Goal: Communication & Community: Ask a question

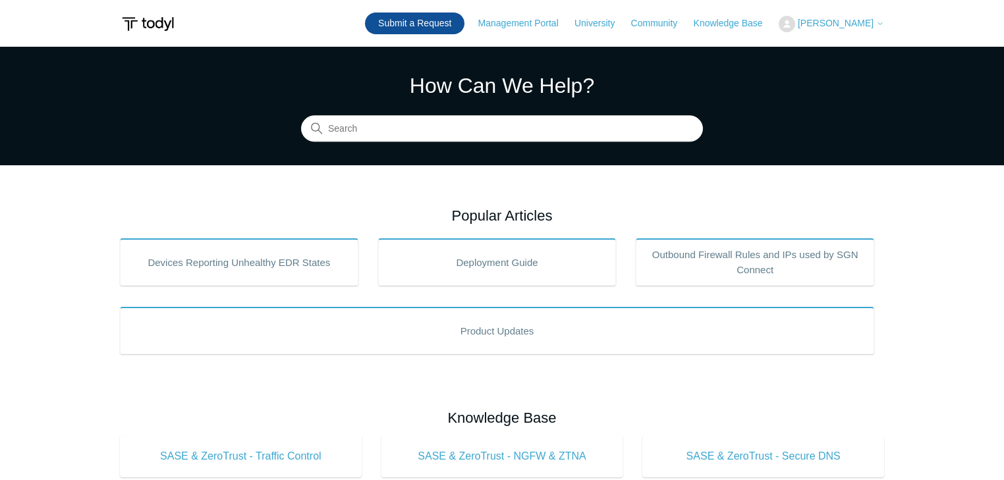
click at [456, 22] on link "Submit a Request" at bounding box center [415, 24] width 100 height 22
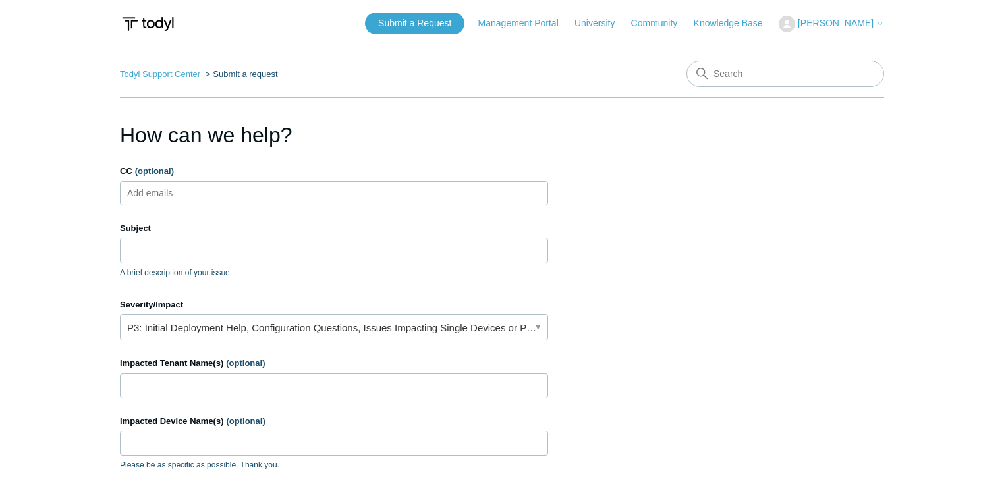
click at [185, 193] on input "CC (optional)" at bounding box center [162, 193] width 78 height 20
type input "Kent.Fernald@lecturelinx.com"
type input "kent.fernald@lecturelinx.com"
paste input "0183855840593210"
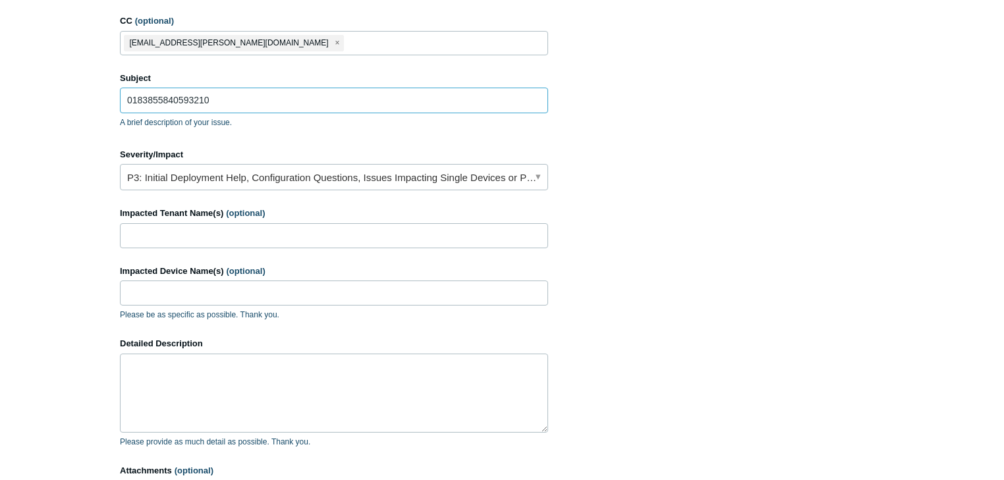
scroll to position [175, 0]
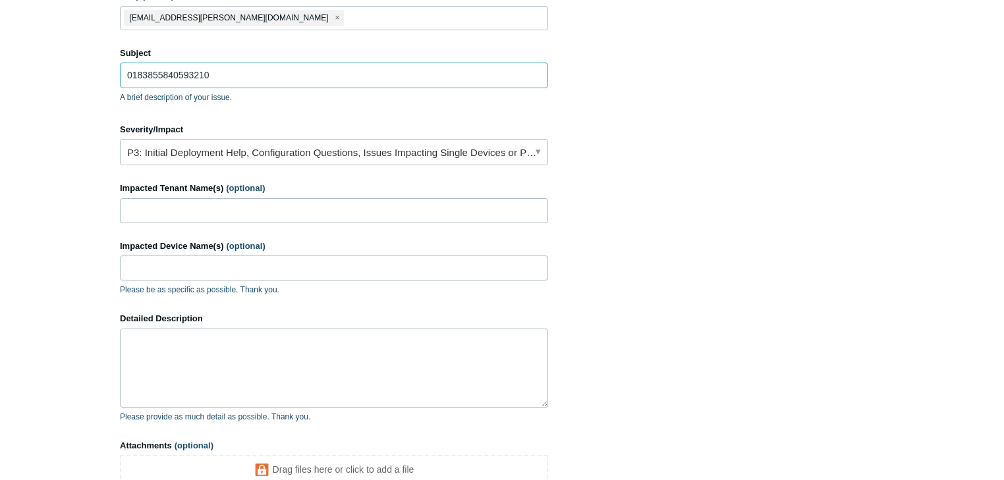
type input "0183855840593210"
click at [214, 153] on link "P3: Initial Deployment Help, Configuration Questions, Issues Impacting Single D…" at bounding box center [334, 152] width 428 height 26
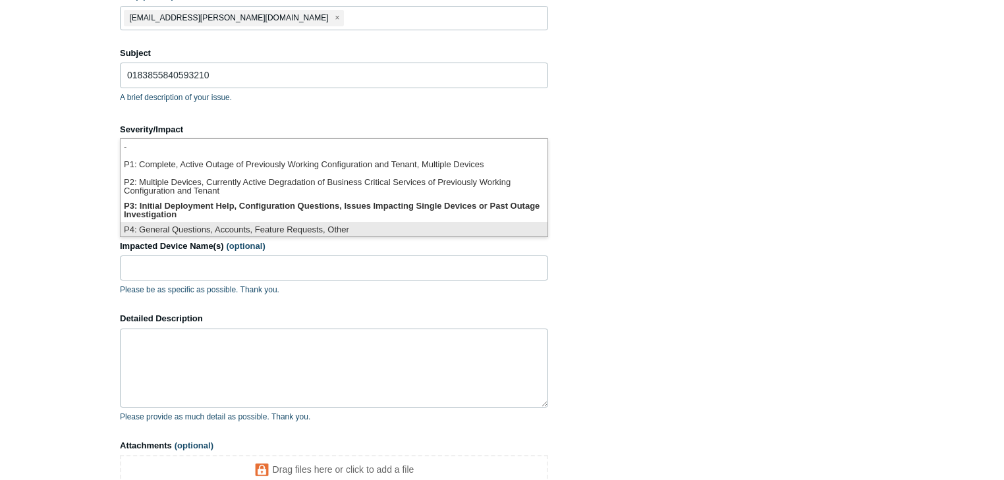
scroll to position [3, 0]
click at [361, 227] on li "P4: General Questions, Accounts, Feature Requests, Other" at bounding box center [334, 228] width 427 height 18
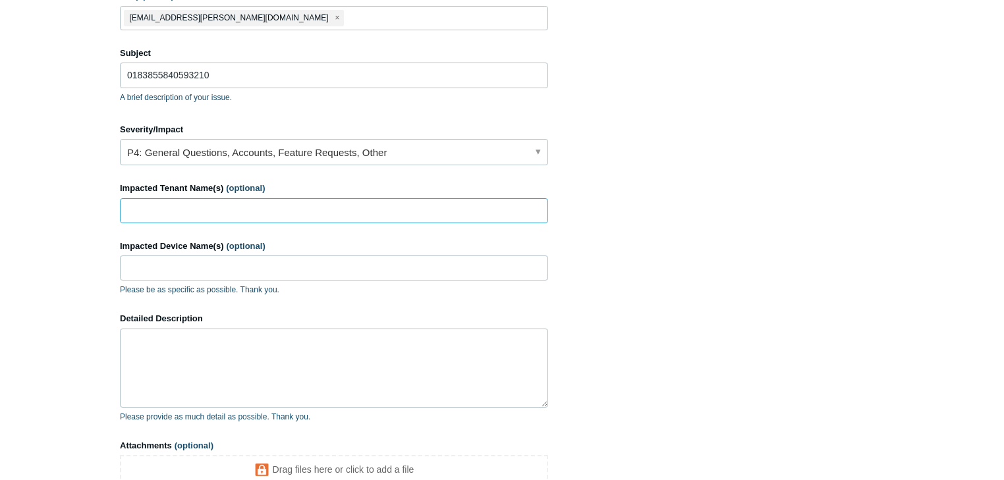
drag, startPoint x: 154, startPoint y: 212, endPoint x: 286, endPoint y: 229, distance: 132.8
click at [163, 210] on input "Impacted Tenant Name(s) (optional)" at bounding box center [334, 210] width 428 height 25
type input "LectureLinx"
type input "AWS Cloudtrail"
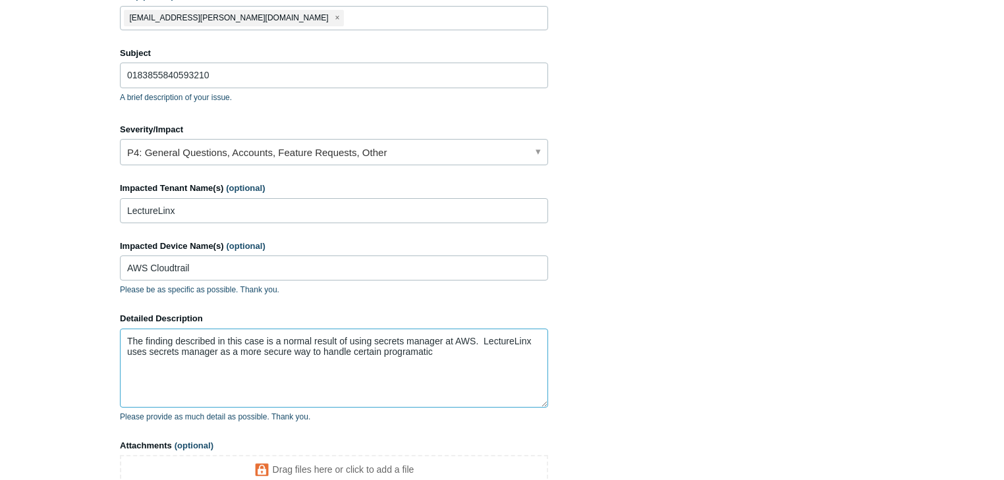
click at [419, 351] on textarea "The finding described in this case is a normal result of using secrets manager …" at bounding box center [334, 368] width 428 height 79
click at [216, 271] on input "AWS Cloudtrail" at bounding box center [334, 268] width 428 height 25
click at [453, 355] on textarea "The finding described in this case is a normal result of using secrets manager …" at bounding box center [334, 368] width 428 height 79
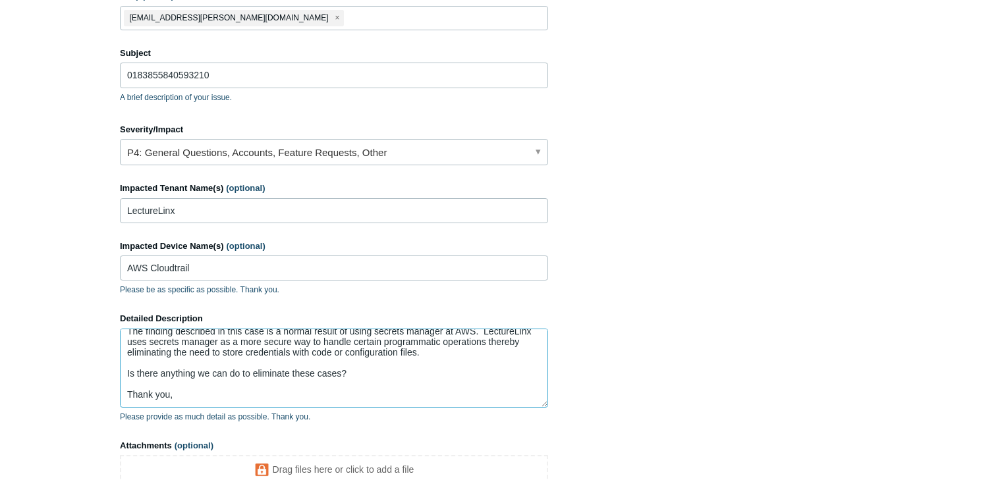
scroll to position [24, 0]
type textarea "The finding described in this case is a normal result of using secrets manager …"
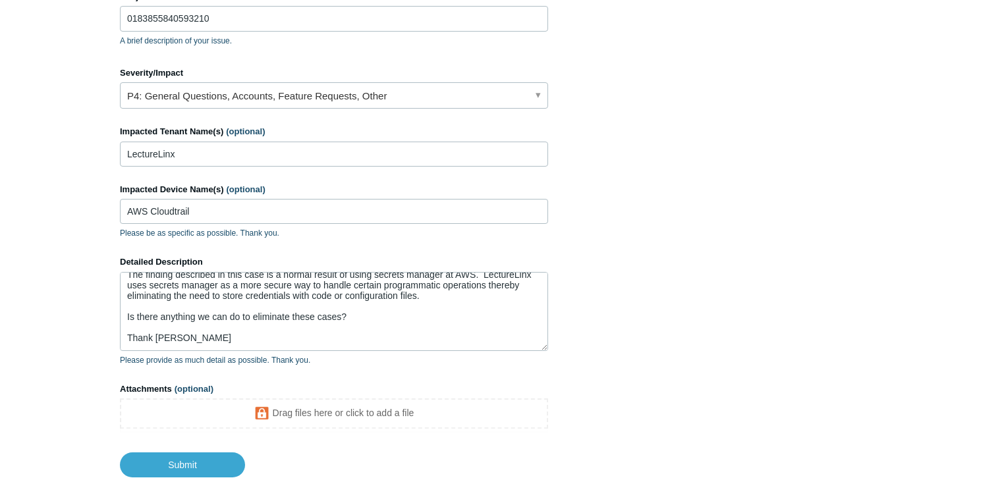
scroll to position [320, 0]
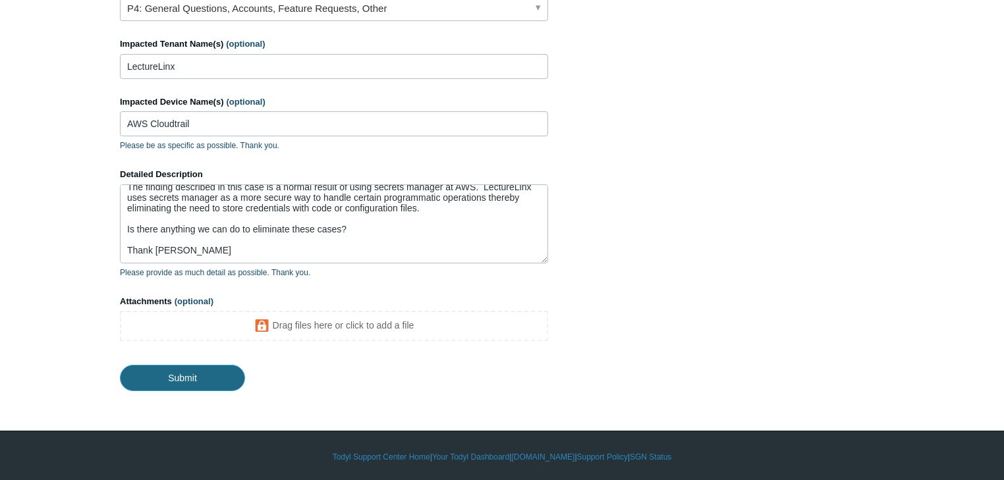
click at [173, 382] on input "Submit" at bounding box center [182, 378] width 125 height 26
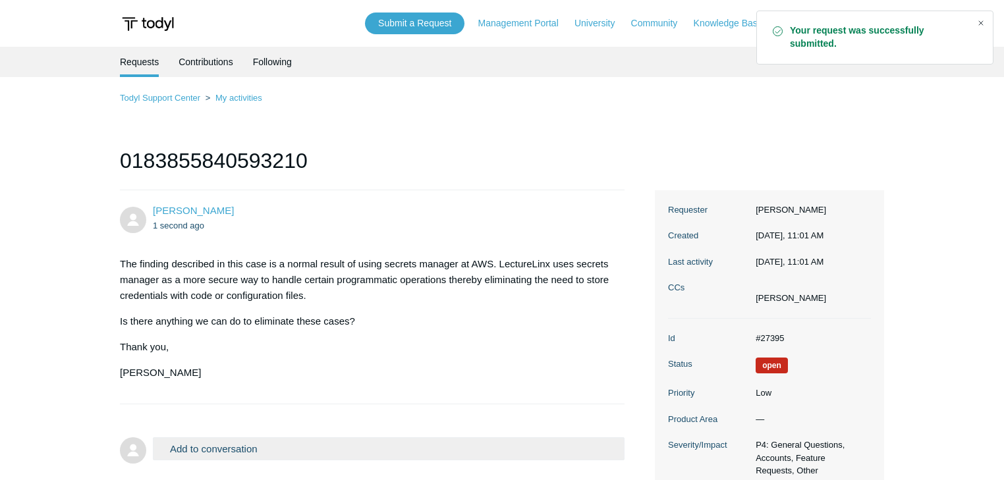
drag, startPoint x: 981, startPoint y: 21, endPoint x: 976, endPoint y: 109, distance: 88.5
click at [982, 21] on div "Close" at bounding box center [981, 23] width 18 height 18
